Goal: Task Accomplishment & Management: Manage account settings

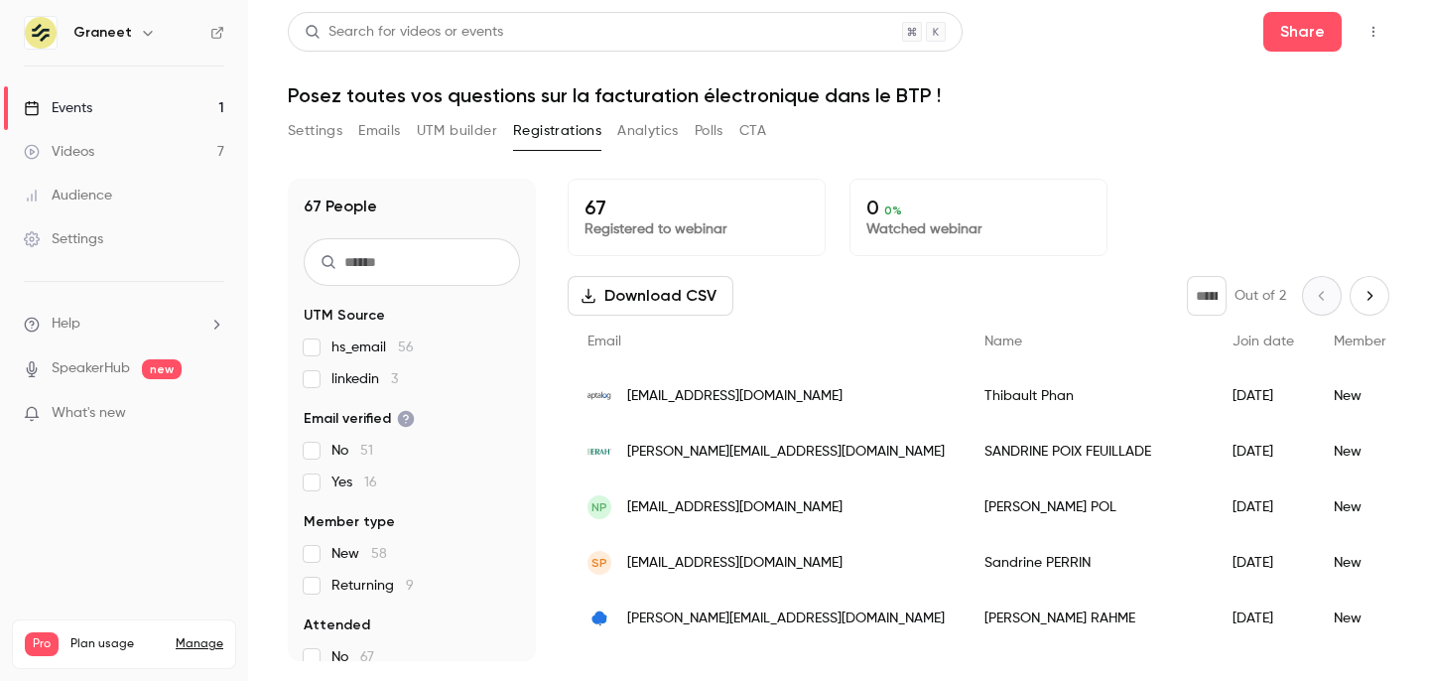
click at [84, 144] on div "Videos" at bounding box center [59, 152] width 70 height 20
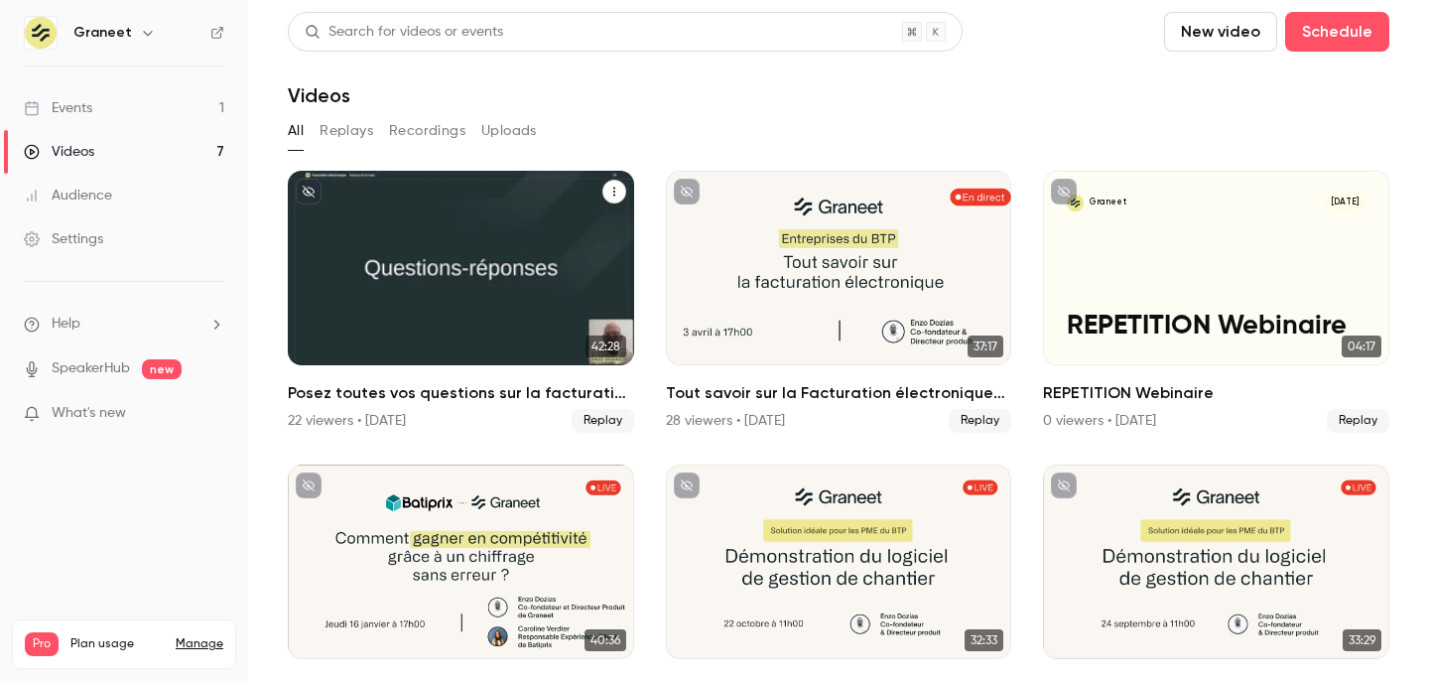
click at [552, 278] on div "Posez toutes vos questions sur la facturation électronique dans le BTP !" at bounding box center [461, 268] width 346 height 194
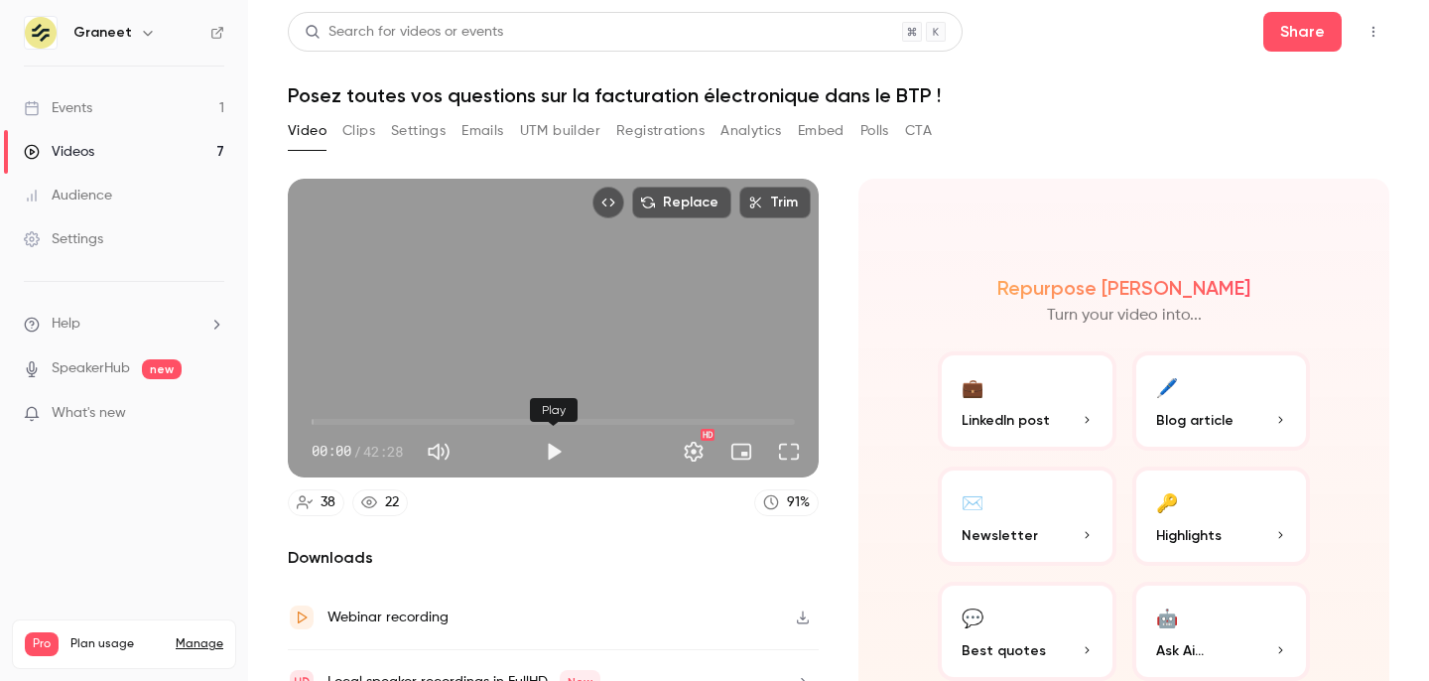
click at [559, 452] on button "Play" at bounding box center [554, 452] width 40 height 40
click at [319, 421] on span "00:41" at bounding box center [320, 422] width 6 height 6
click at [332, 418] on span "01:49" at bounding box center [553, 422] width 483 height 32
click at [322, 419] on span "00:57" at bounding box center [322, 422] width 6 height 6
click at [792, 447] on button "Full screen" at bounding box center [789, 452] width 40 height 40
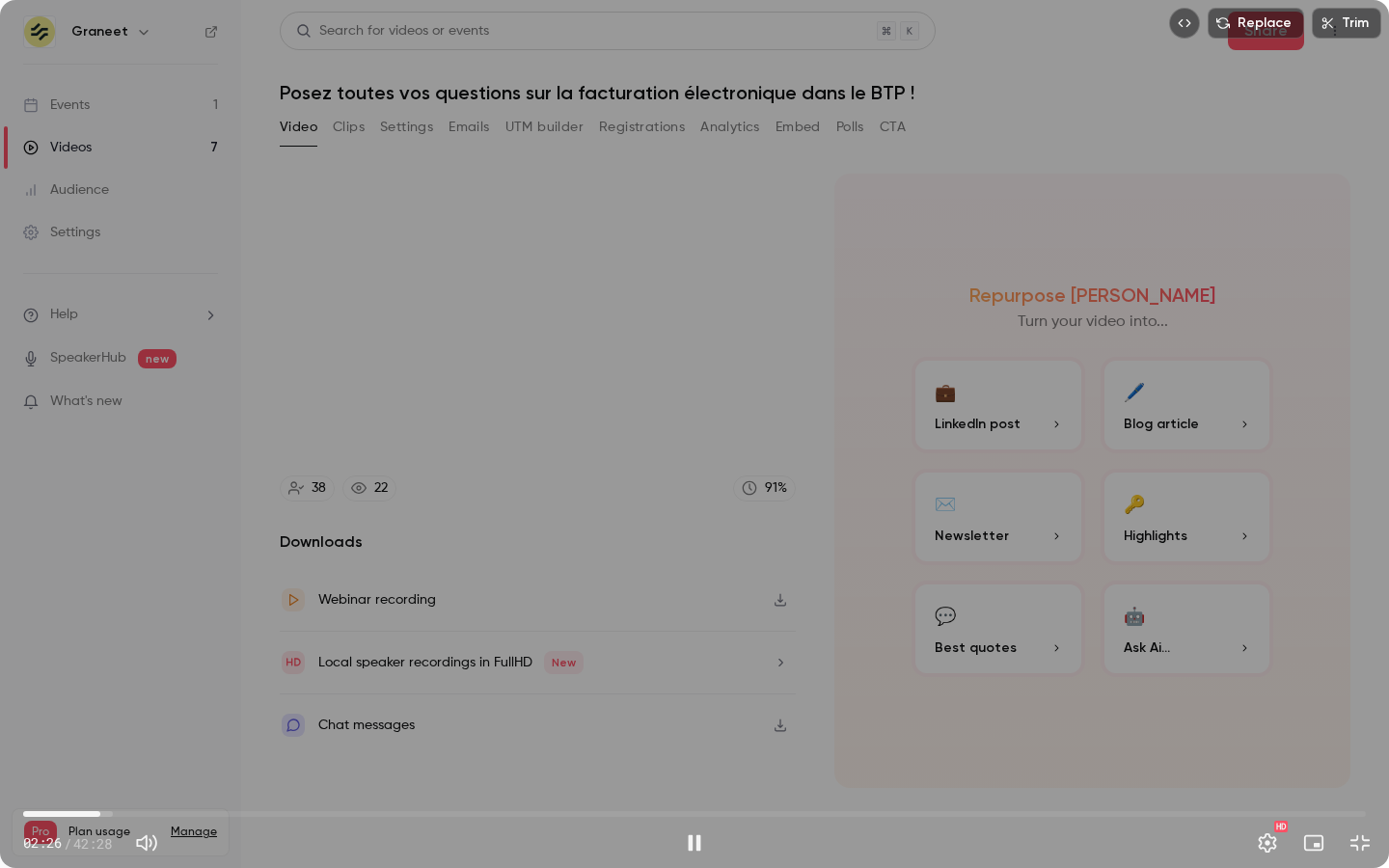
click at [100, 661] on span "02:26" at bounding box center [694, 815] width 1342 height 31
click at [124, 661] on span "02:26" at bounding box center [694, 815] width 1342 height 31
click at [144, 661] on span "03:12" at bounding box center [694, 815] width 1342 height 31
click at [191, 661] on span "03:48" at bounding box center [694, 815] width 1342 height 31
click at [260, 661] on span "07:30" at bounding box center [694, 815] width 1342 height 31
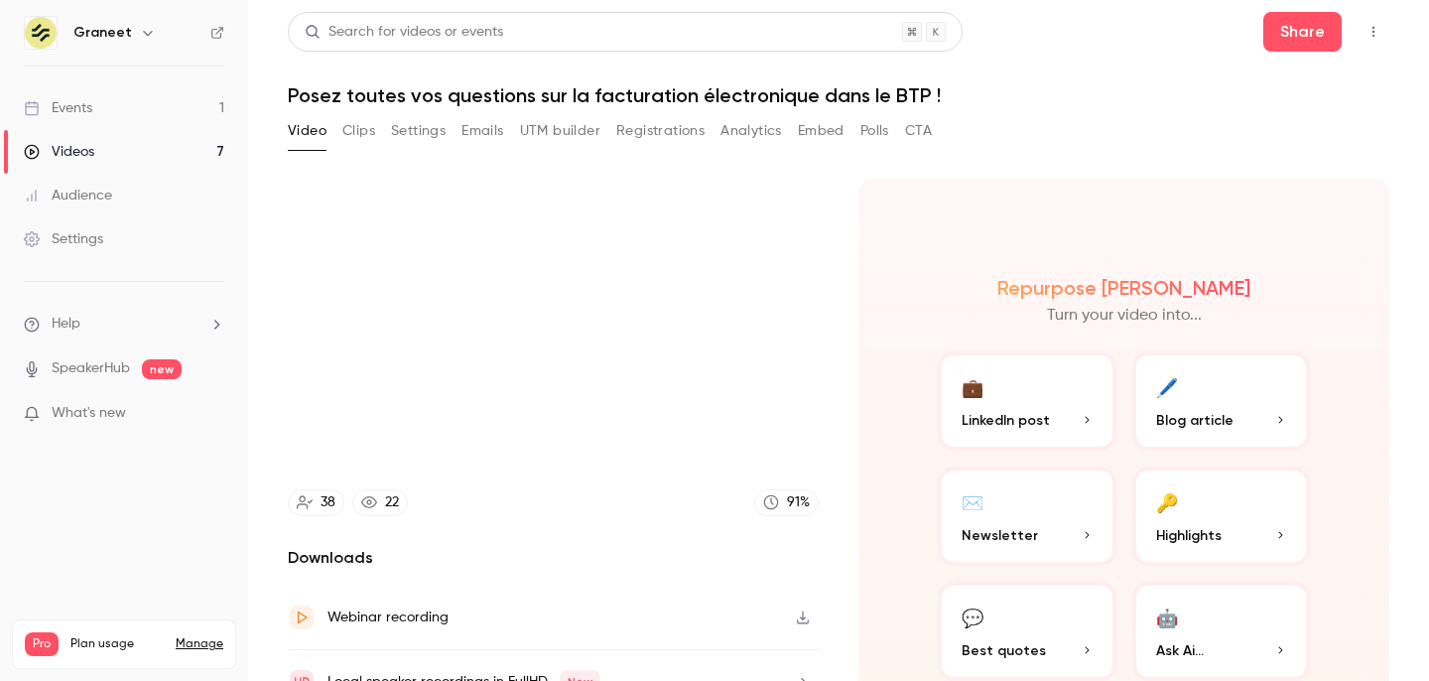
click at [890, 337] on div "Repurpose Ai Turn your video into... 💼 LinkedIn post 🖊️ Blog article ✉️ Newslet…" at bounding box center [1123, 478] width 531 height 599
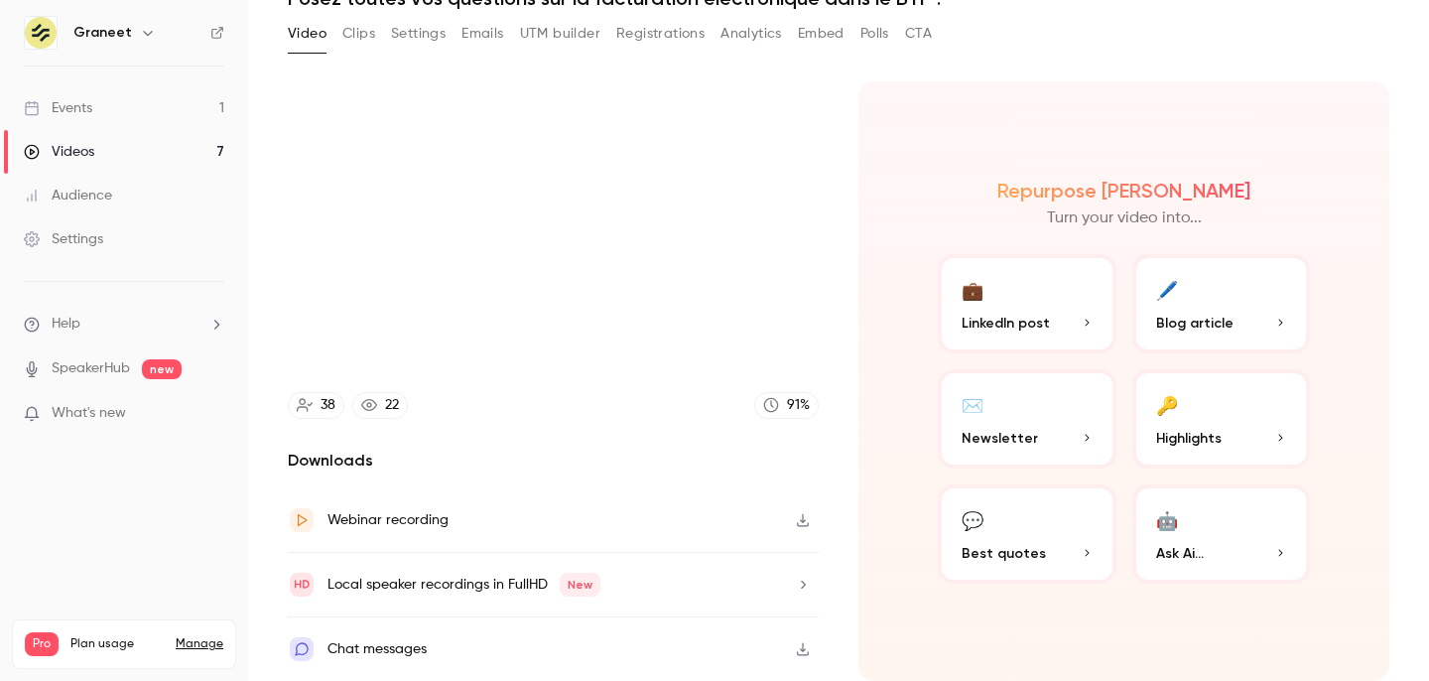
type input "*****"
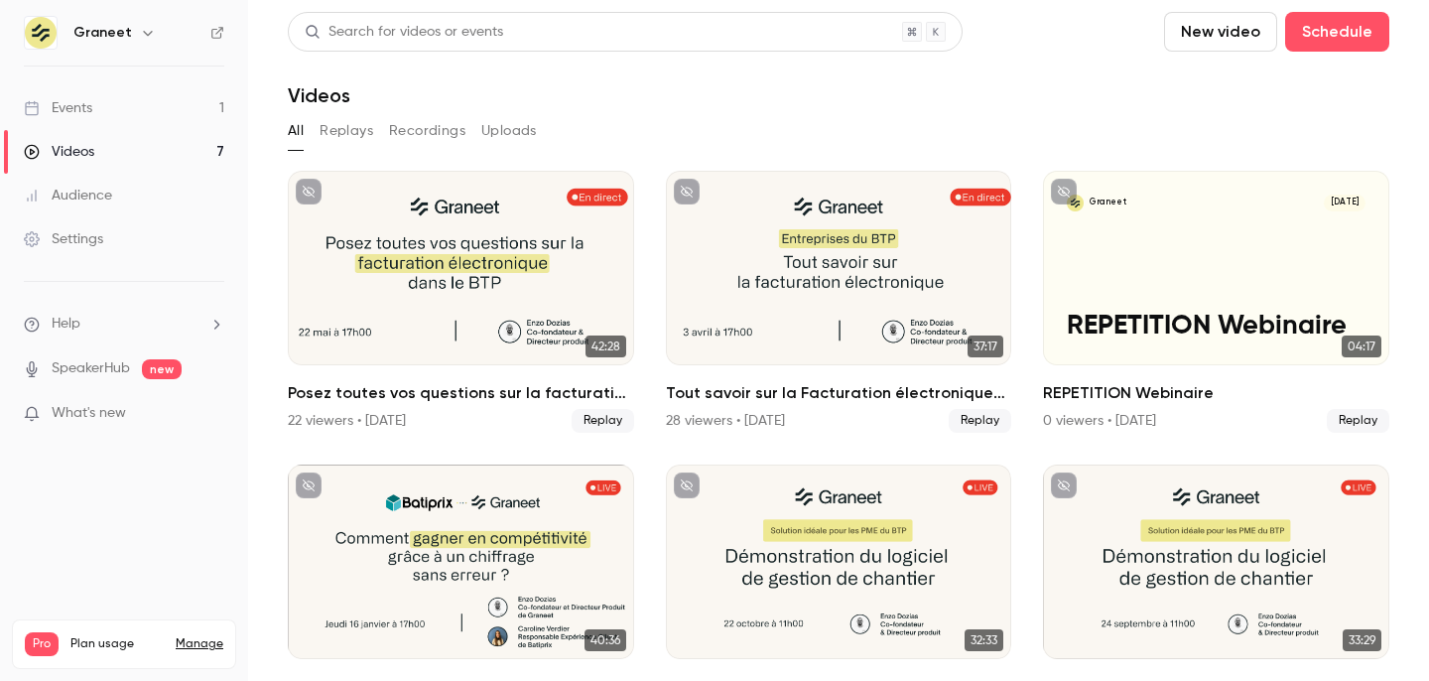
click at [648, 77] on header "Search for videos or events New video Schedule Videos" at bounding box center [838, 59] width 1101 height 95
click at [101, 116] on link "Events 1" at bounding box center [124, 108] width 248 height 44
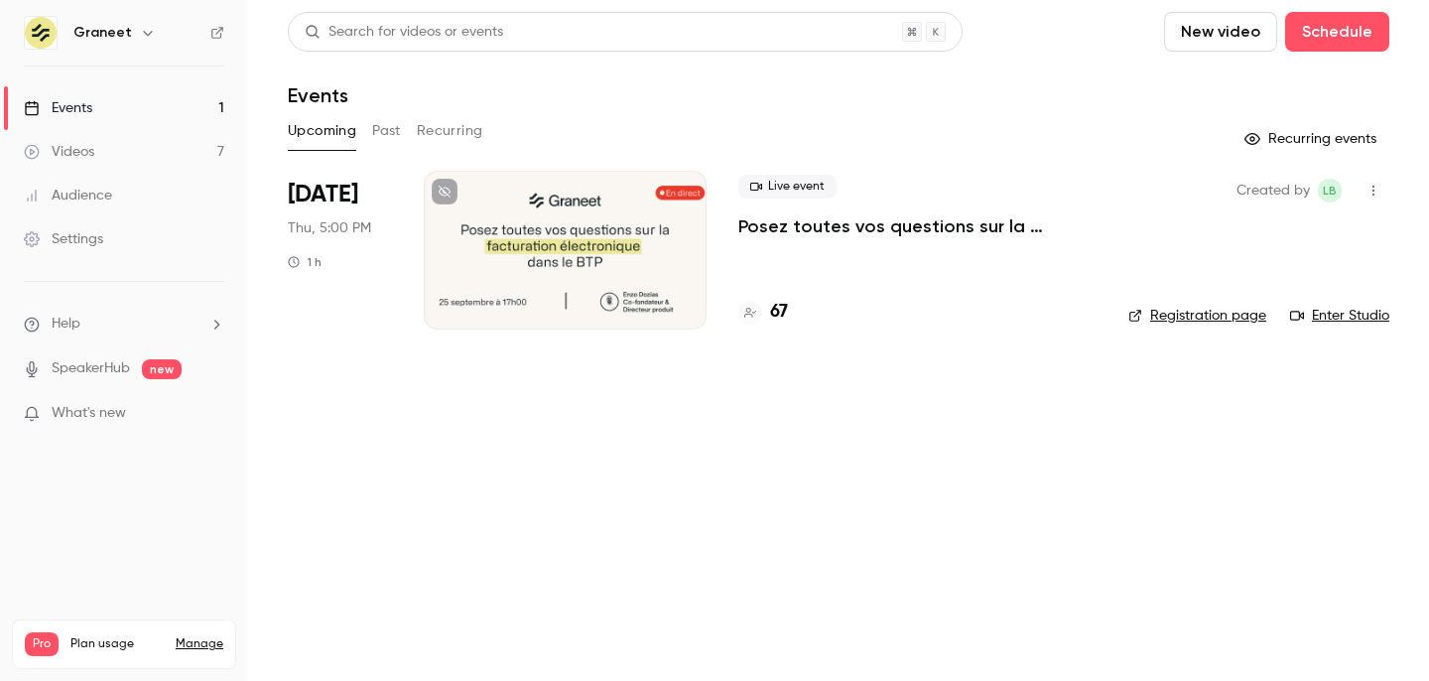
click at [767, 240] on div "Live event Posez toutes vos questions sur la facturation électronique dans le B…" at bounding box center [917, 250] width 358 height 159
click at [777, 230] on p "Posez toutes vos questions sur la facturation électronique dans le BTP !" at bounding box center [917, 226] width 358 height 24
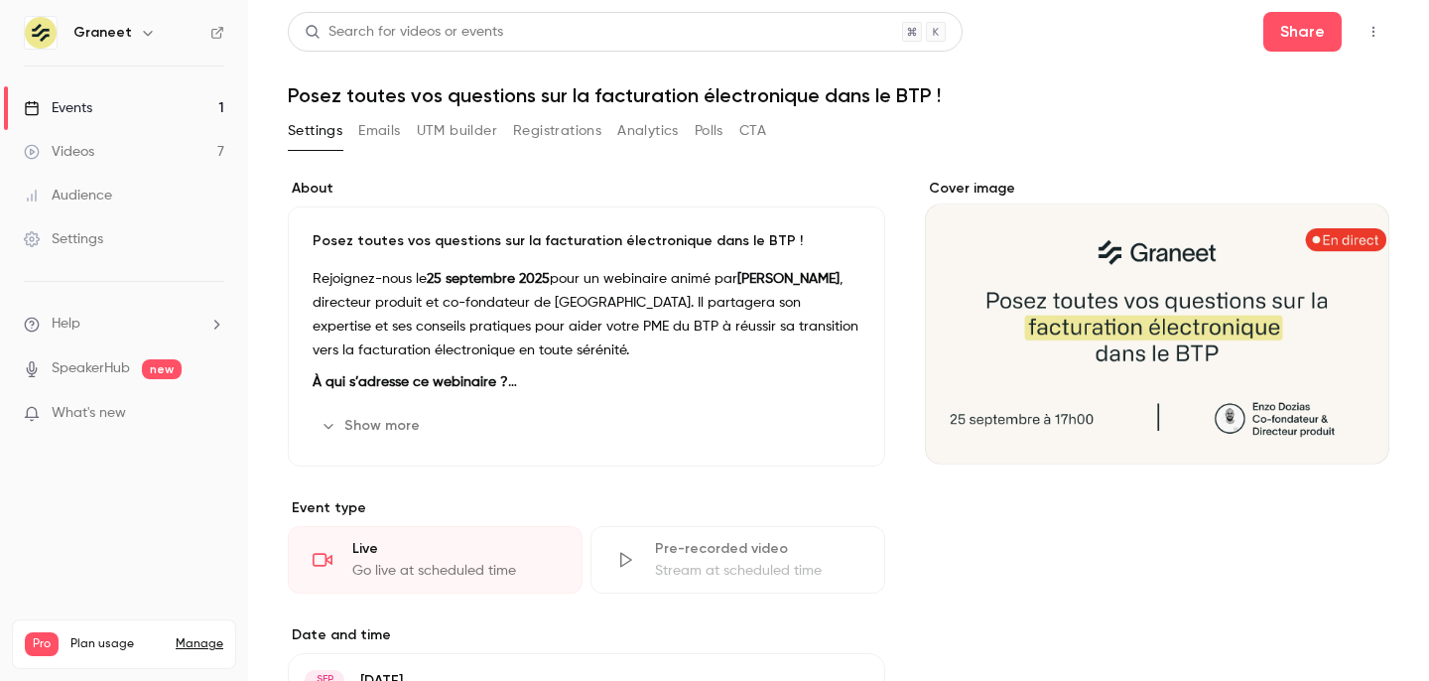
click at [533, 126] on button "Registrations" at bounding box center [557, 131] width 88 height 32
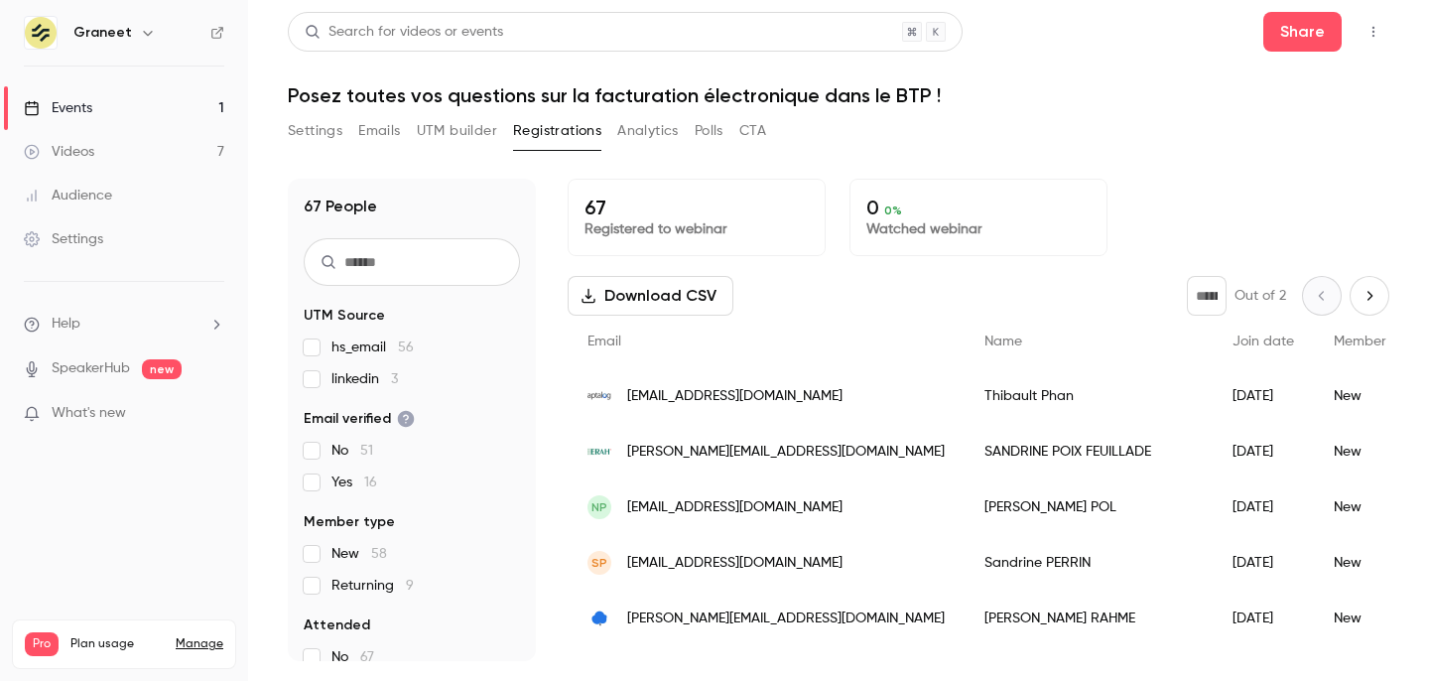
click at [1369, 27] on icon "button" at bounding box center [1373, 32] width 16 height 14
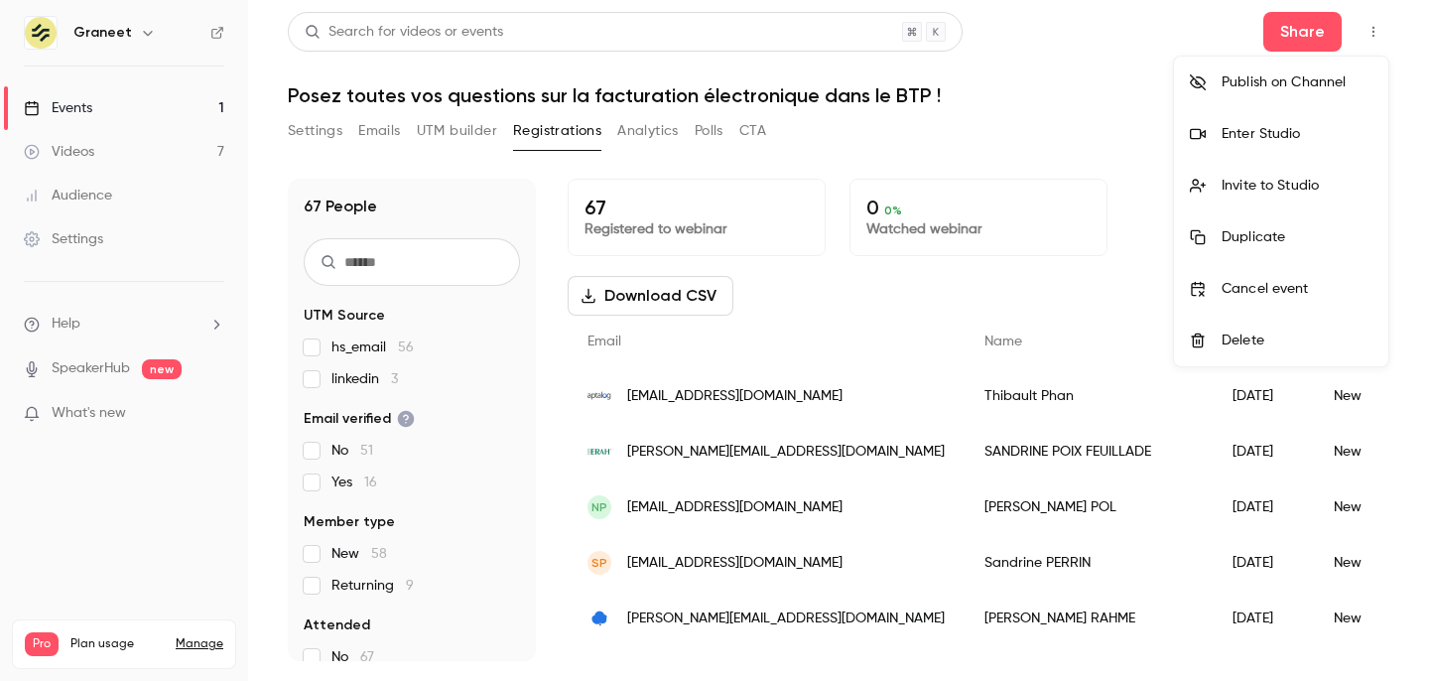
click at [1279, 122] on li "Enter Studio" at bounding box center [1281, 134] width 214 height 52
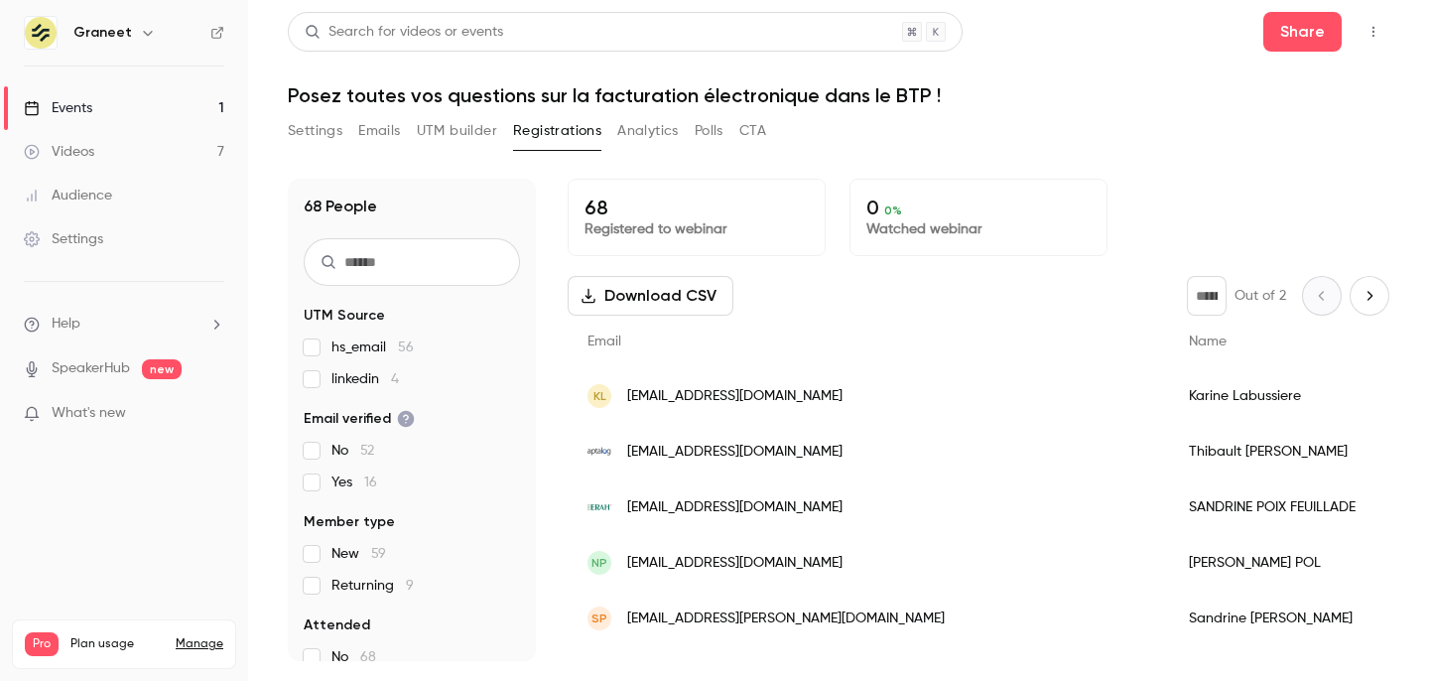
click at [1377, 31] on icon "button" at bounding box center [1373, 32] width 16 height 14
click at [1017, 145] on div at bounding box center [714, 340] width 1429 height 681
click at [1381, 33] on button "button" at bounding box center [1373, 32] width 32 height 32
click at [1273, 138] on div "Enter Studio" at bounding box center [1296, 134] width 151 height 20
click at [631, 139] on button "Analytics" at bounding box center [648, 131] width 62 height 32
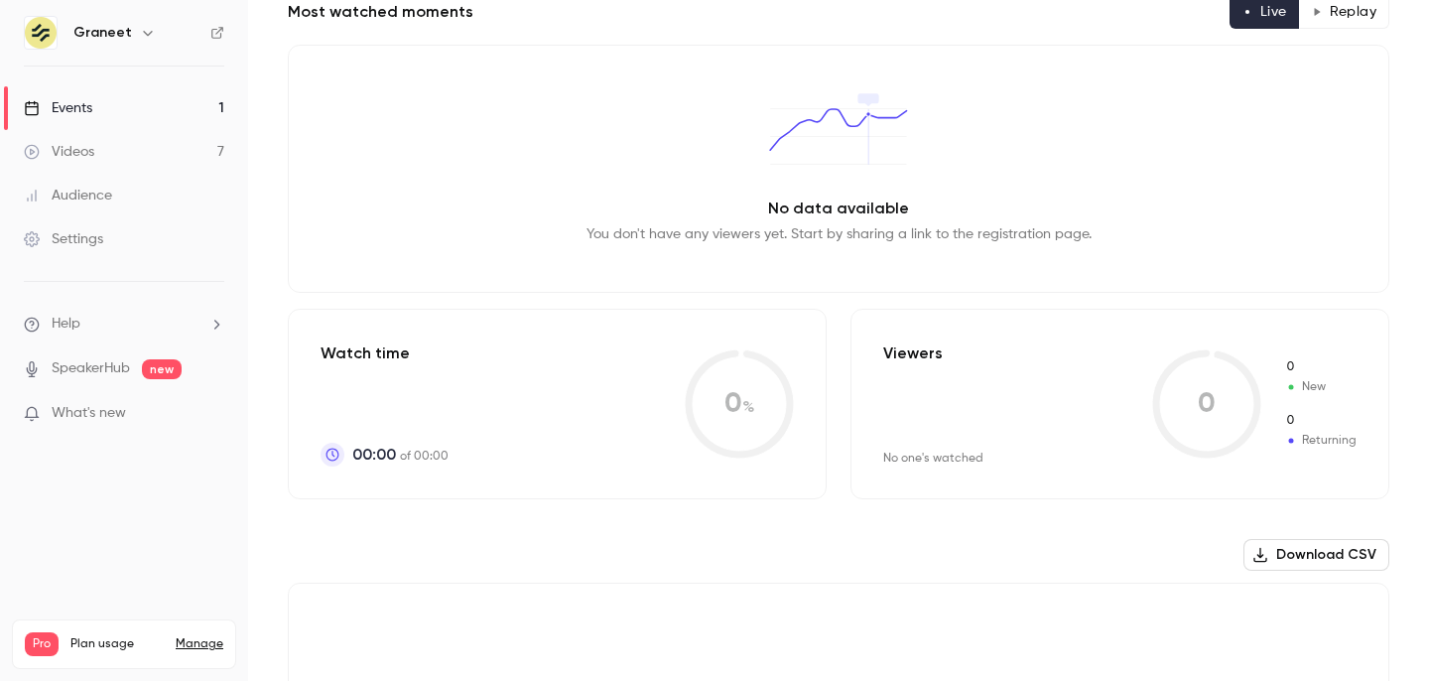
scroll to position [62, 0]
